Goal: Navigation & Orientation: Understand site structure

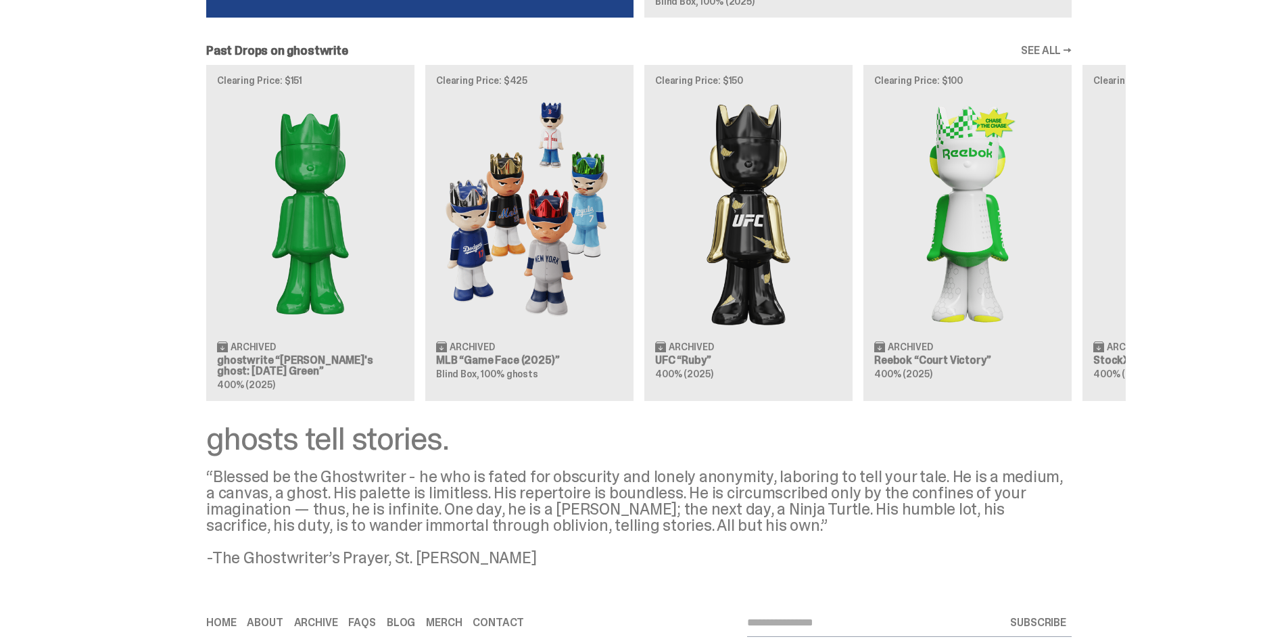
scroll to position [1580, 0]
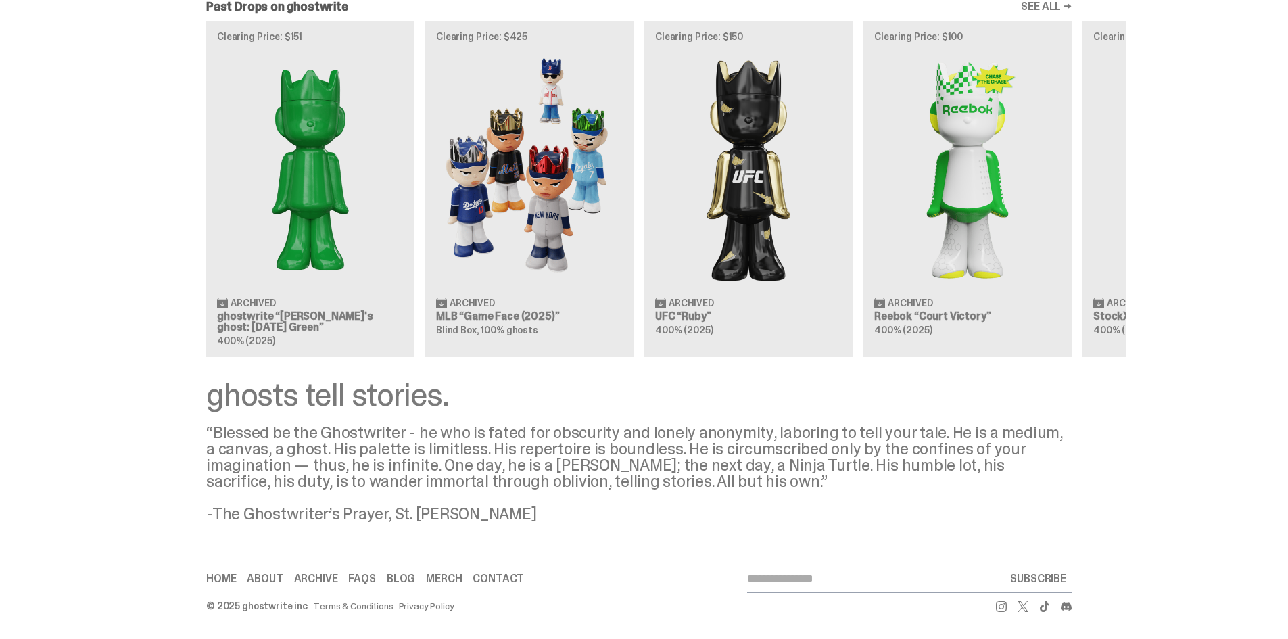
click at [500, 573] on link "Contact" at bounding box center [498, 578] width 51 height 11
click at [500, 579] on link "Contact" at bounding box center [498, 578] width 51 height 11
click at [624, 546] on div "Home About Archive FAQs Blog [GEOGRAPHIC_DATA] Contact SUBSCRIBE © 2025 ghostwr…" at bounding box center [639, 588] width 1278 height 101
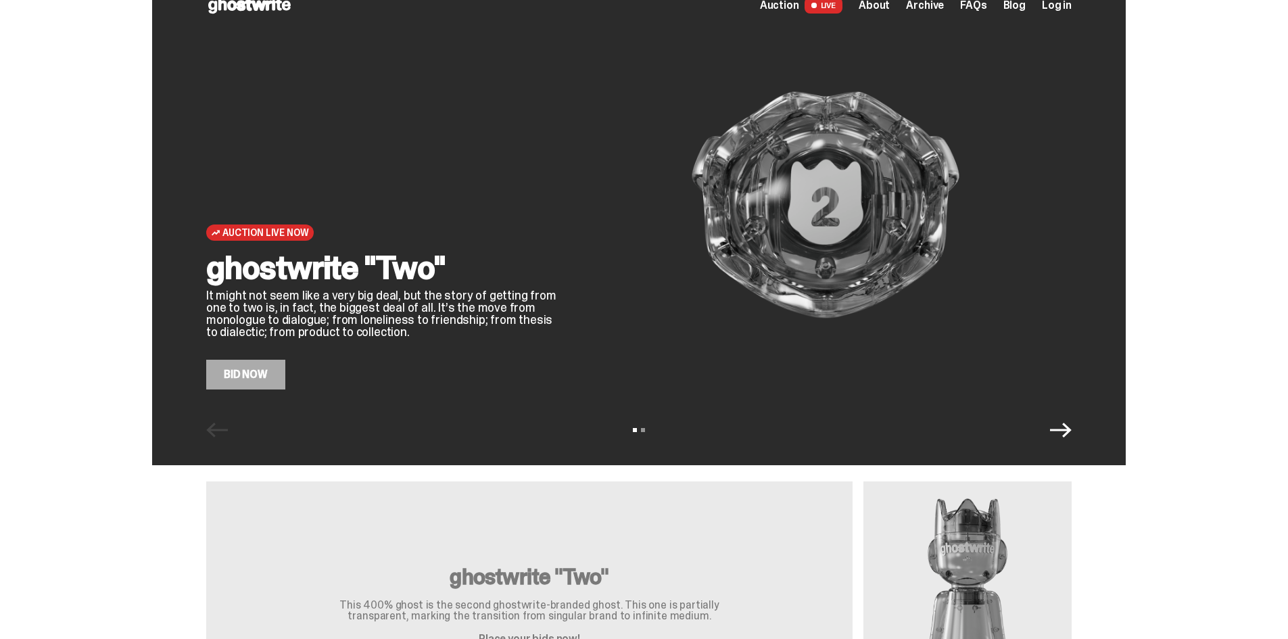
scroll to position [0, 0]
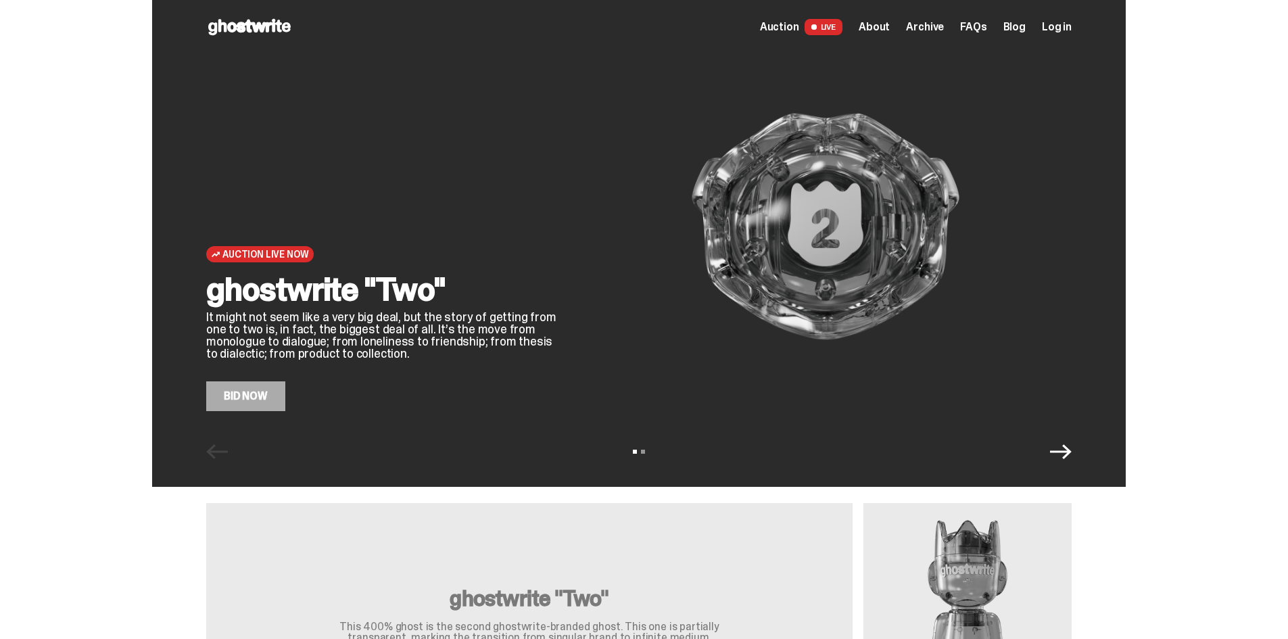
click at [884, 30] on span "About" at bounding box center [874, 27] width 31 height 11
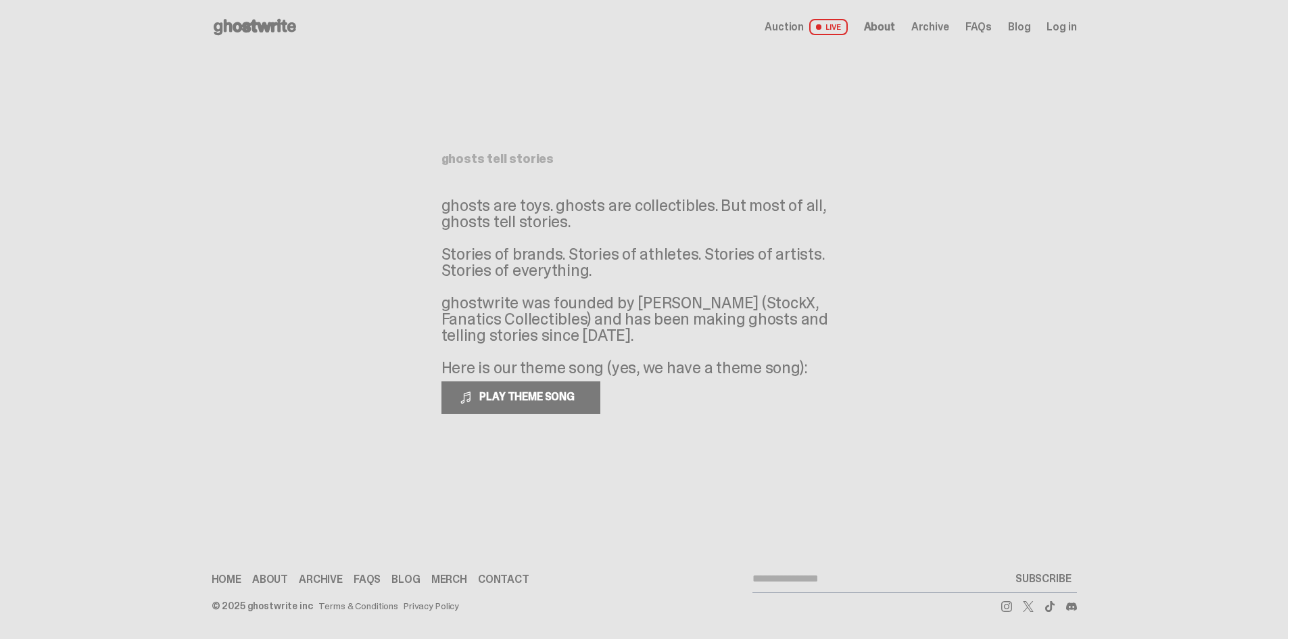
click at [834, 30] on span "LIVE" at bounding box center [828, 27] width 39 height 16
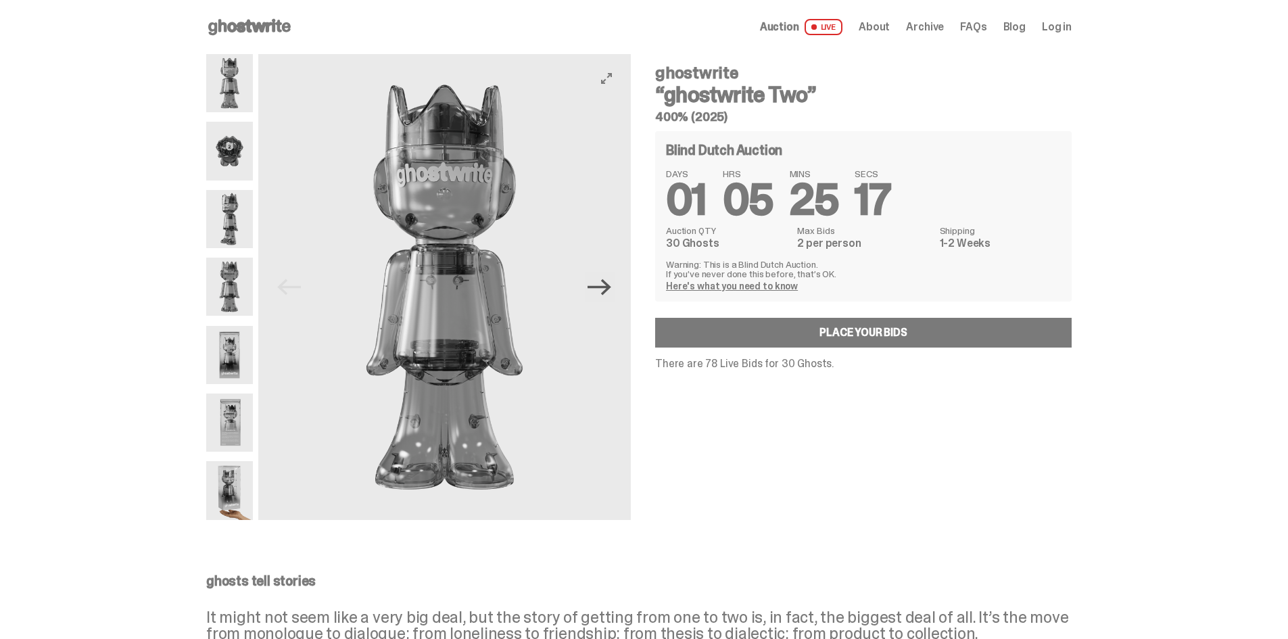
click at [606, 281] on icon "Next" at bounding box center [600, 287] width 24 height 24
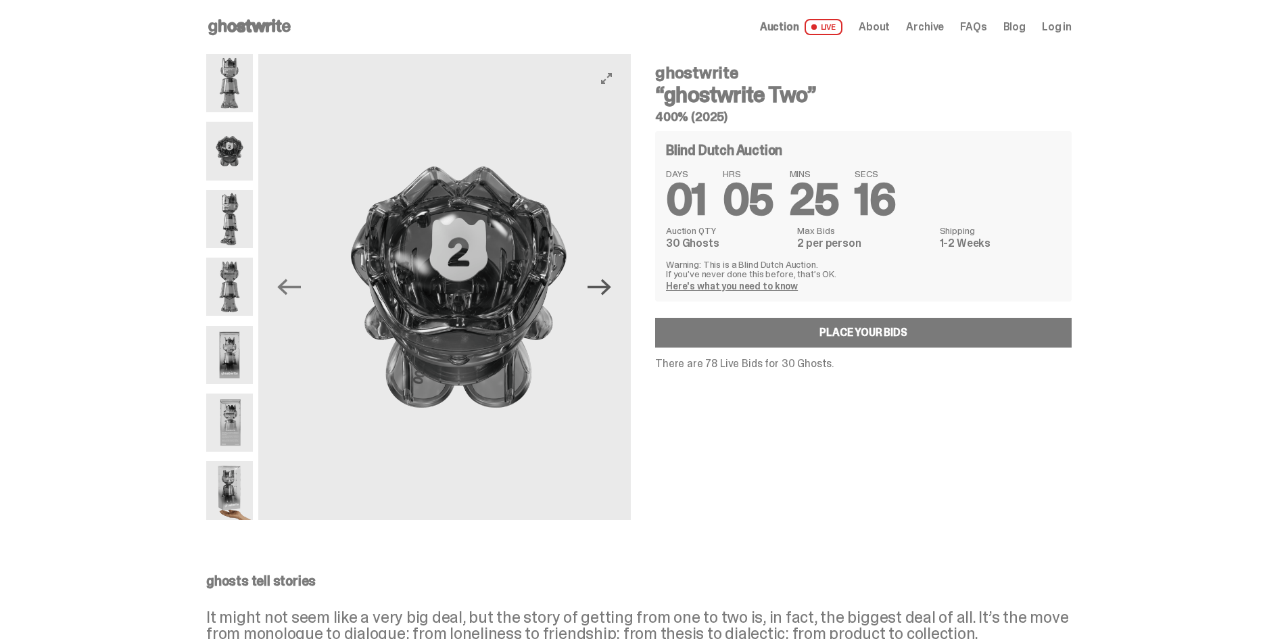
click at [606, 281] on icon "Next" at bounding box center [600, 287] width 24 height 24
